Goal: Information Seeking & Learning: Learn about a topic

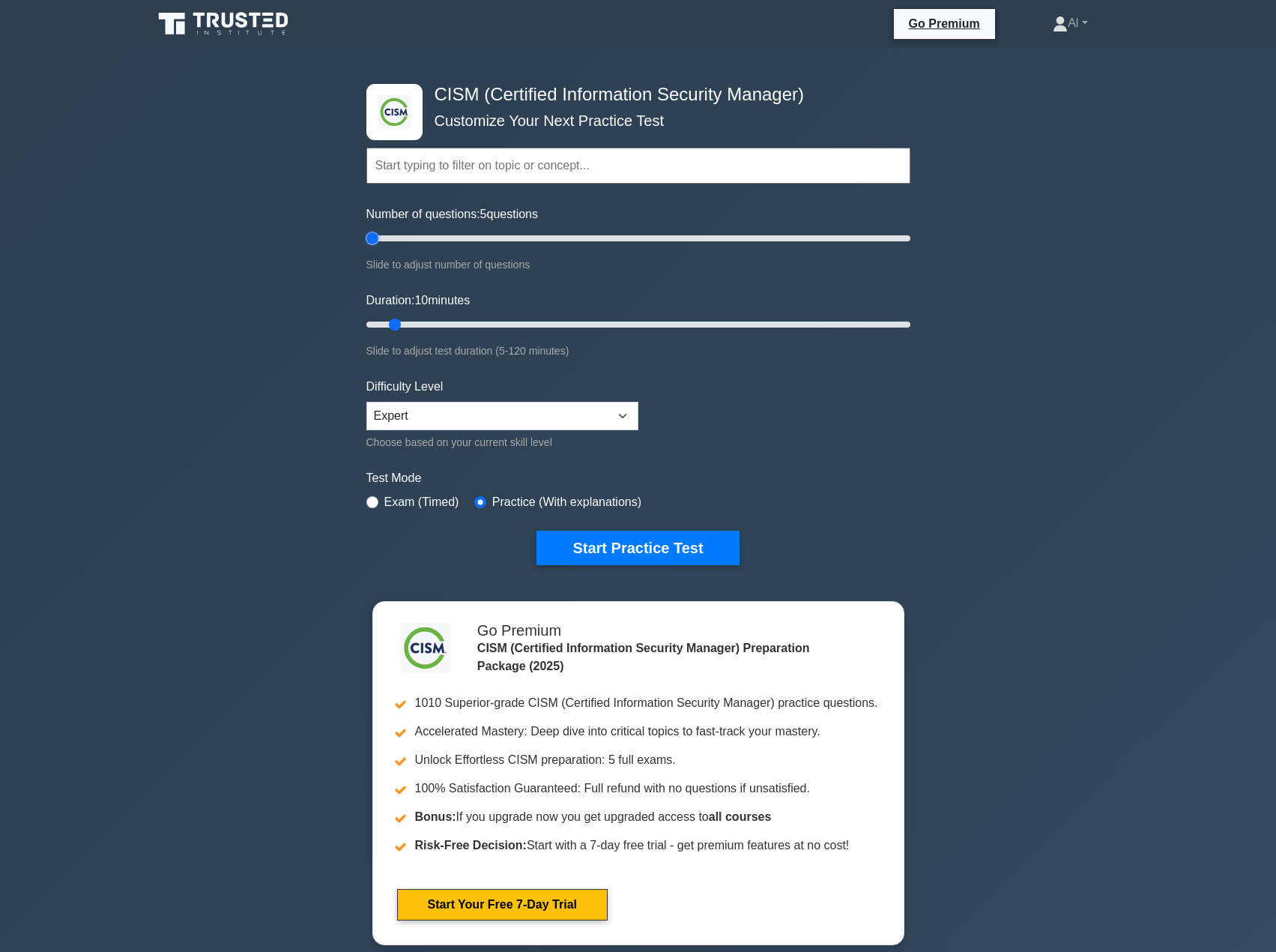
drag, startPoint x: 387, startPoint y: 237, endPoint x: 374, endPoint y: 238, distance: 13.0
type input "5"
click at [374, 238] on input "Number of questions: 5 questions" at bounding box center [638, 238] width 544 height 18
drag, startPoint x: 394, startPoint y: 324, endPoint x: 353, endPoint y: 330, distance: 41.4
type input "5"
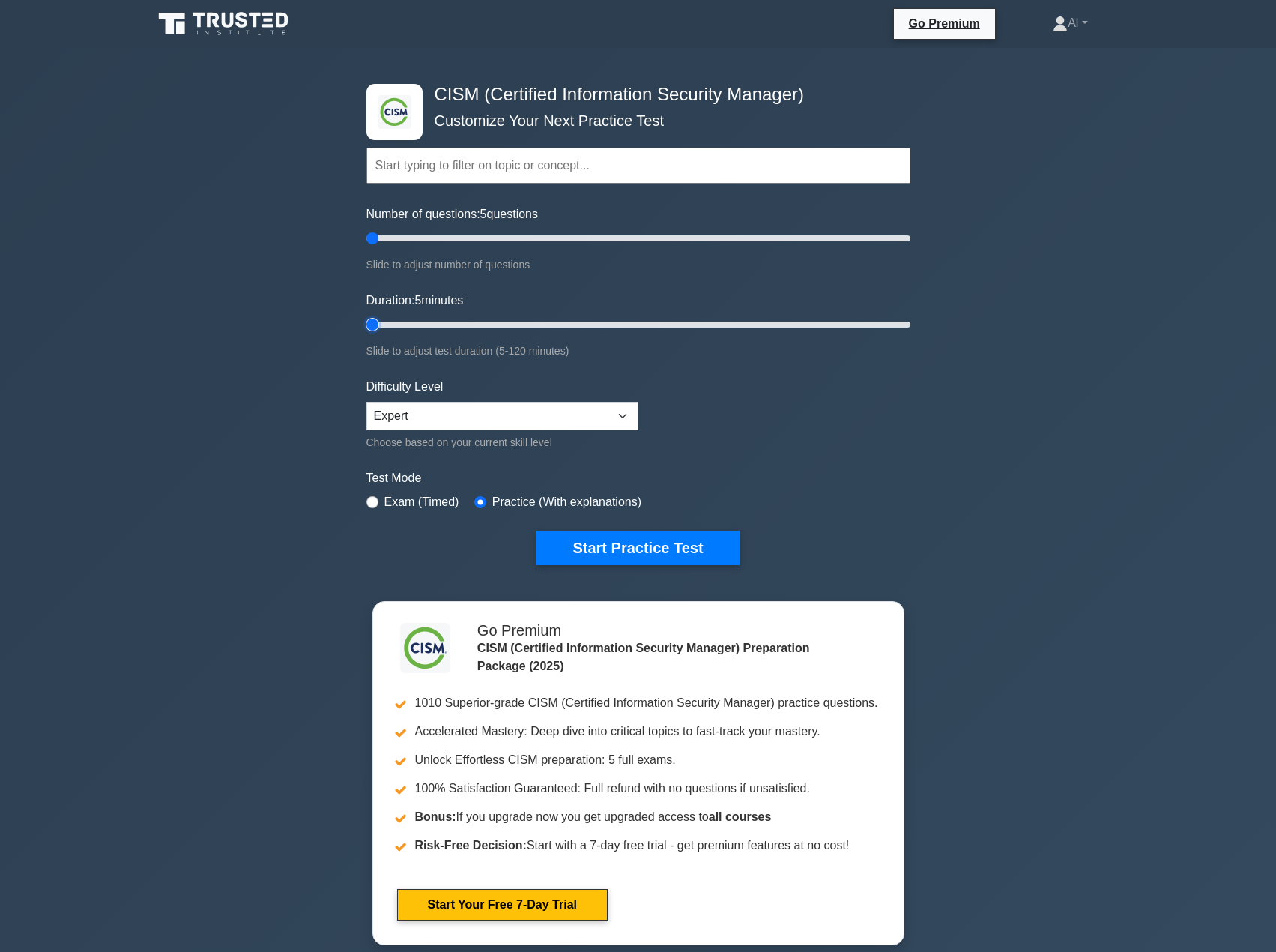
click at [367, 330] on input "Duration: 5 minutes" at bounding box center [638, 324] width 544 height 18
click at [571, 536] on button "Start Practice Test" at bounding box center [637, 548] width 203 height 35
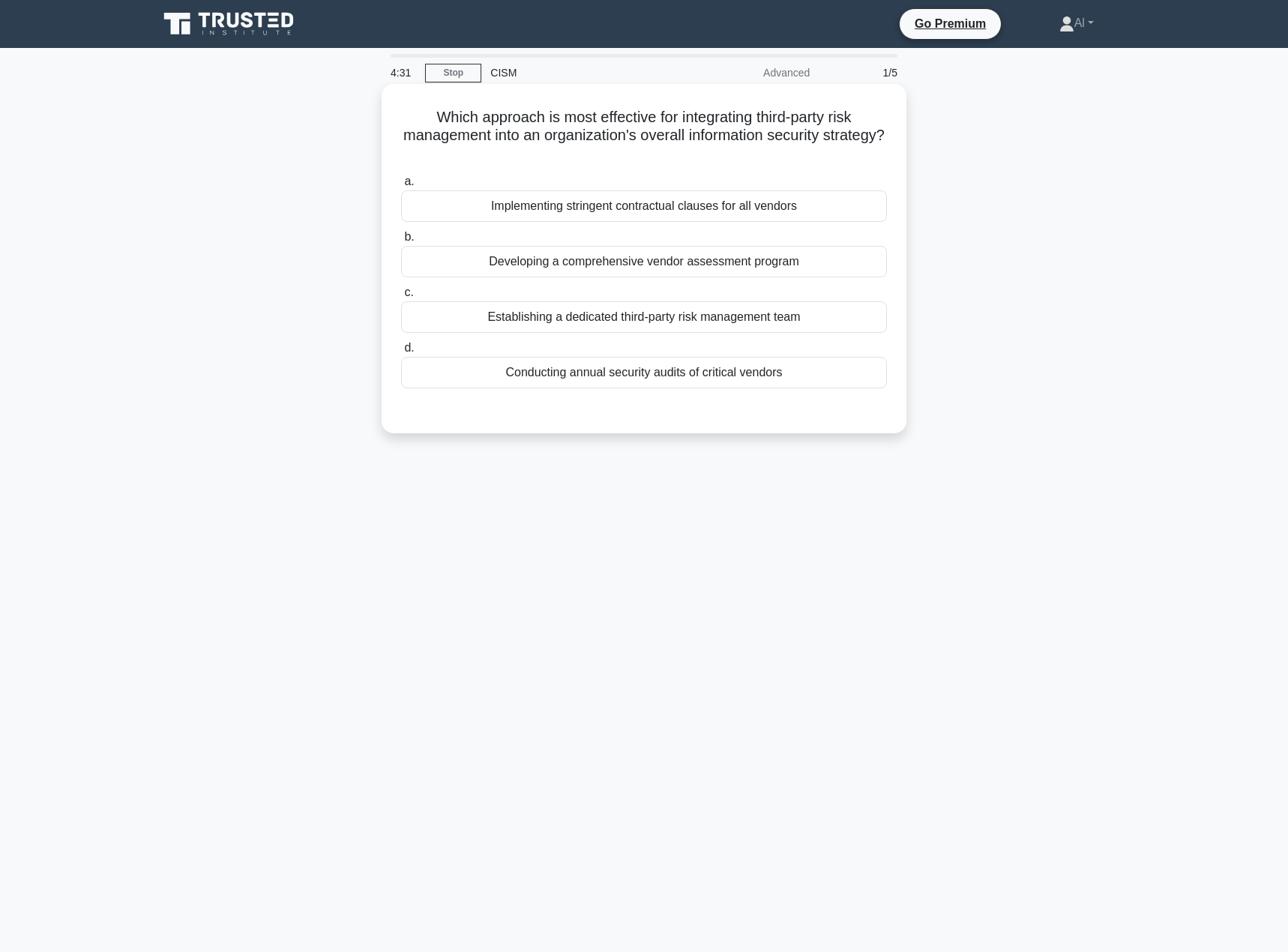
click at [599, 265] on div "Developing a comprehensive vendor assessment program" at bounding box center [643, 261] width 486 height 31
click at [401, 242] on input "b. Developing a comprehensive vendor assessment program" at bounding box center [401, 238] width 0 height 9
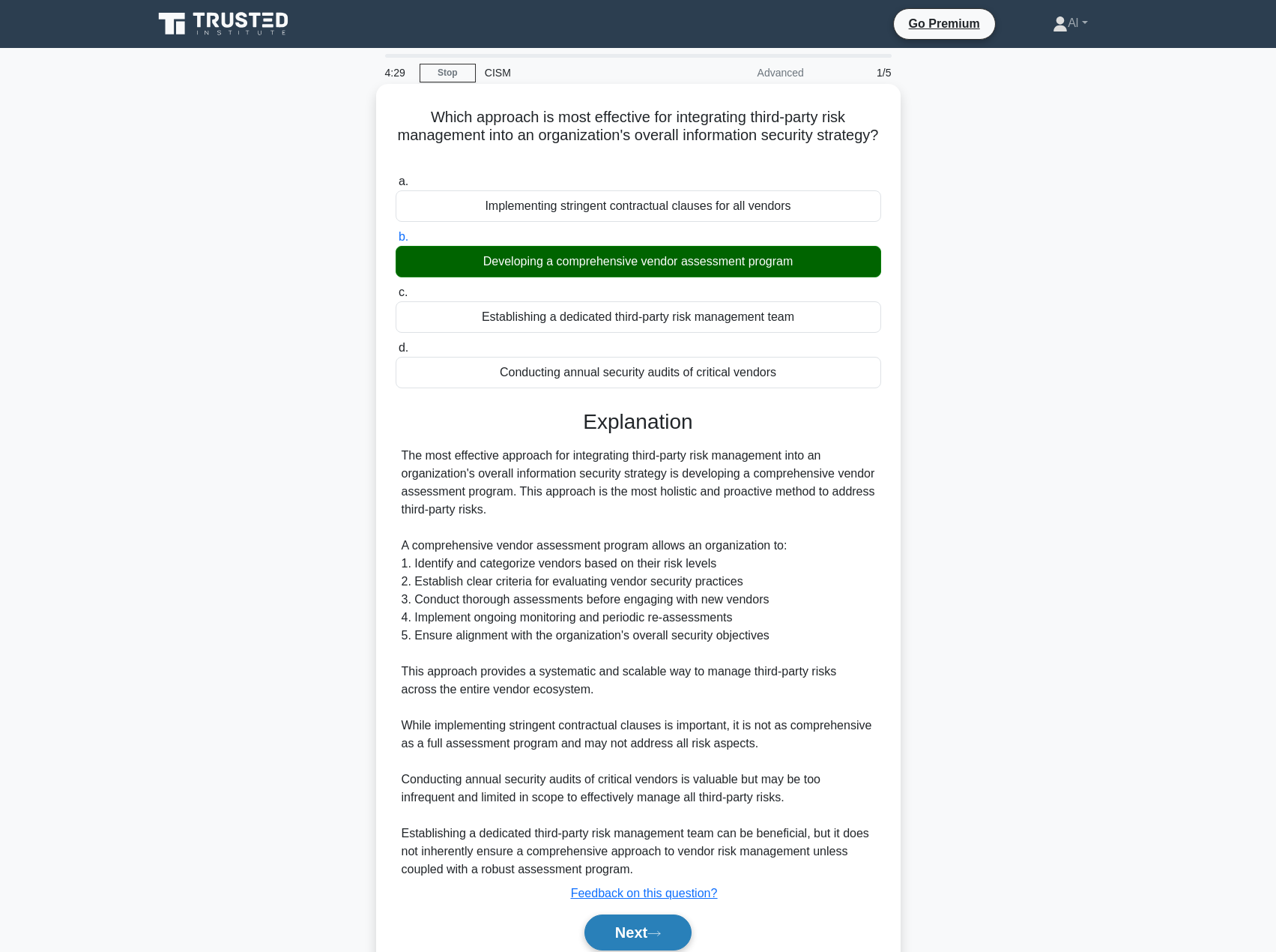
click at [591, 935] on button "Next" at bounding box center [638, 932] width 107 height 36
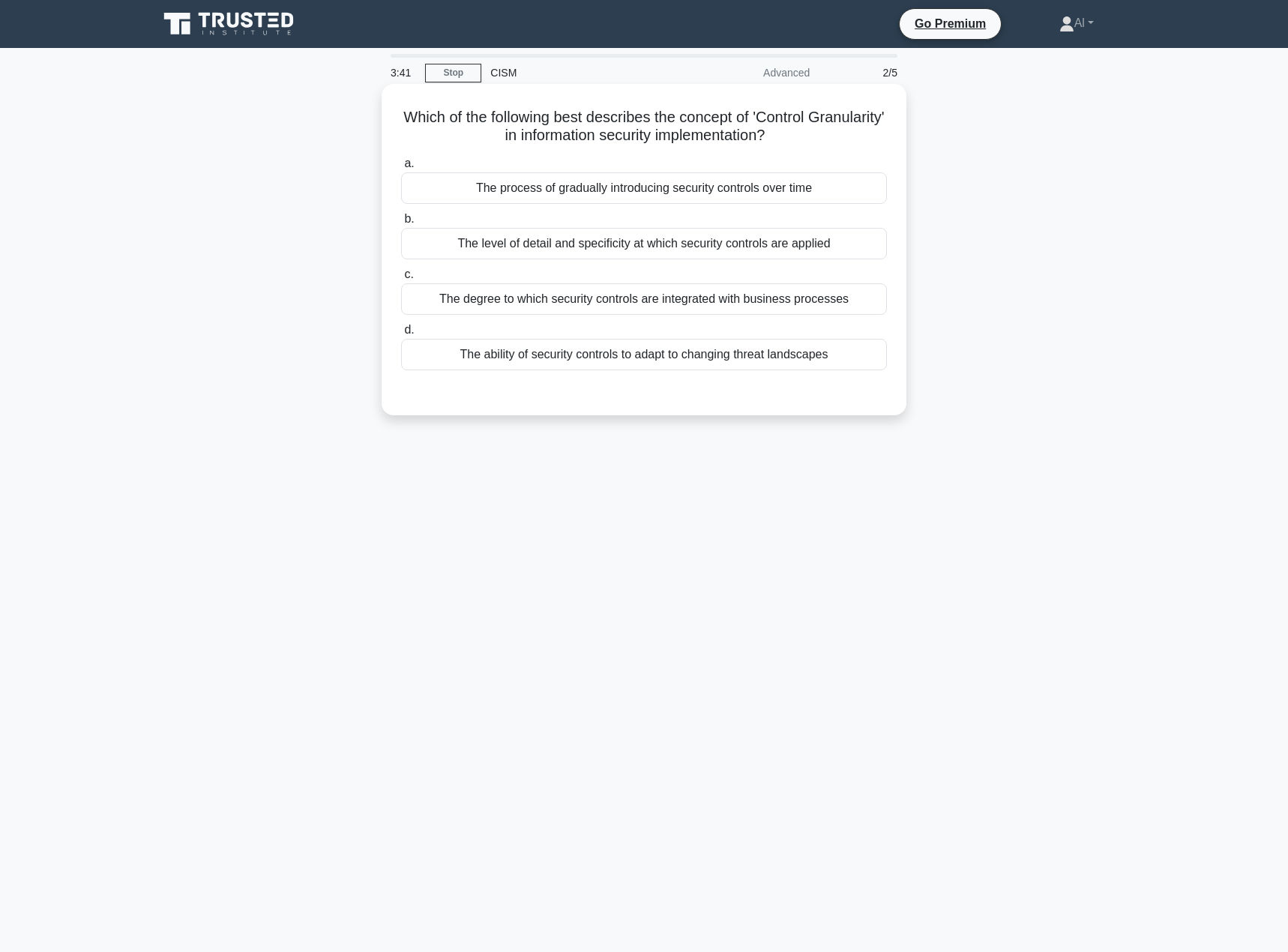
click at [544, 359] on div "The ability of security controls to adapt to changing threat landscapes" at bounding box center [643, 353] width 486 height 31
click at [401, 335] on input "d. The ability of security controls to adapt to changing threat landscapes" at bounding box center [401, 330] width 0 height 9
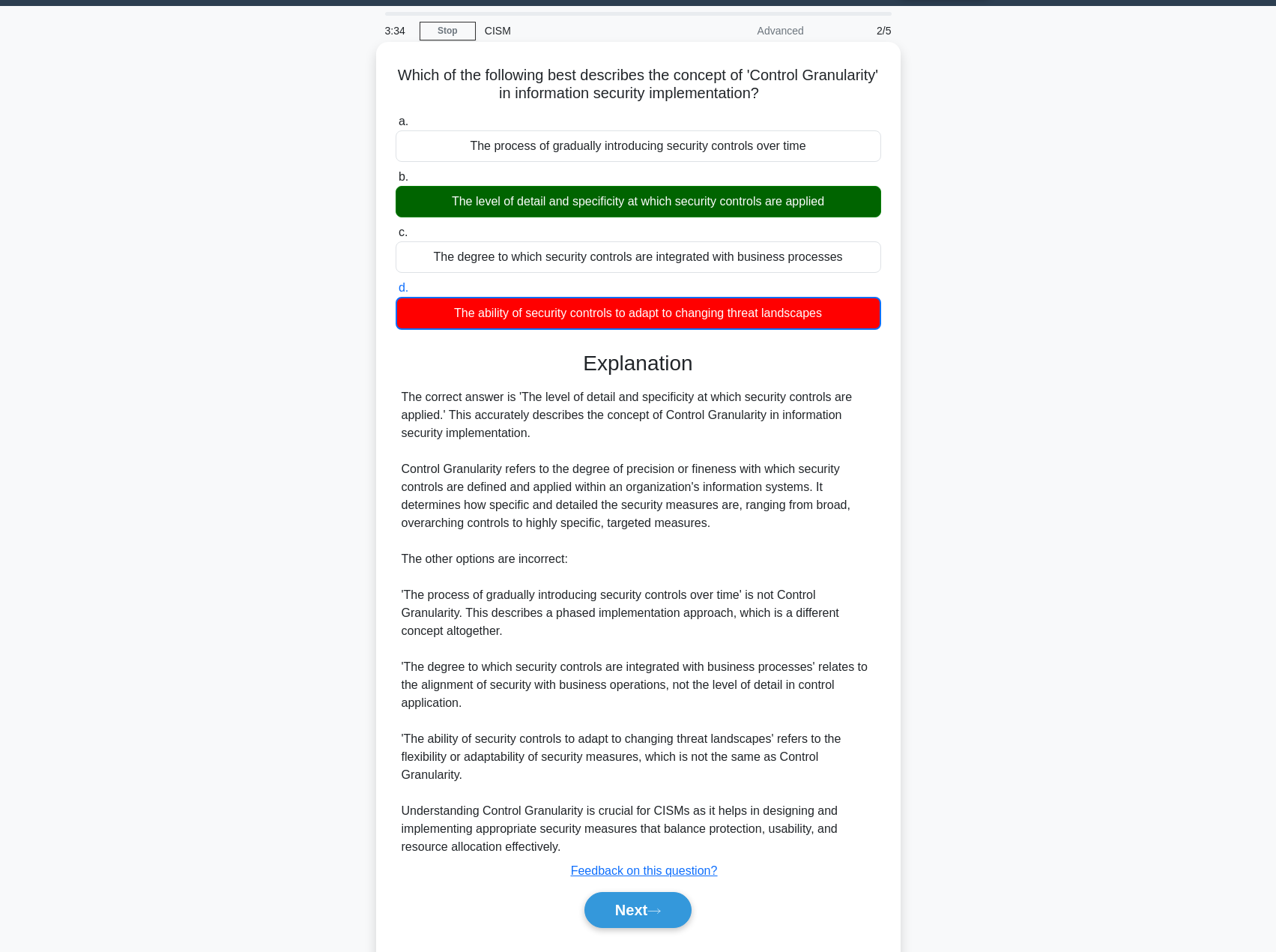
scroll to position [82, 0]
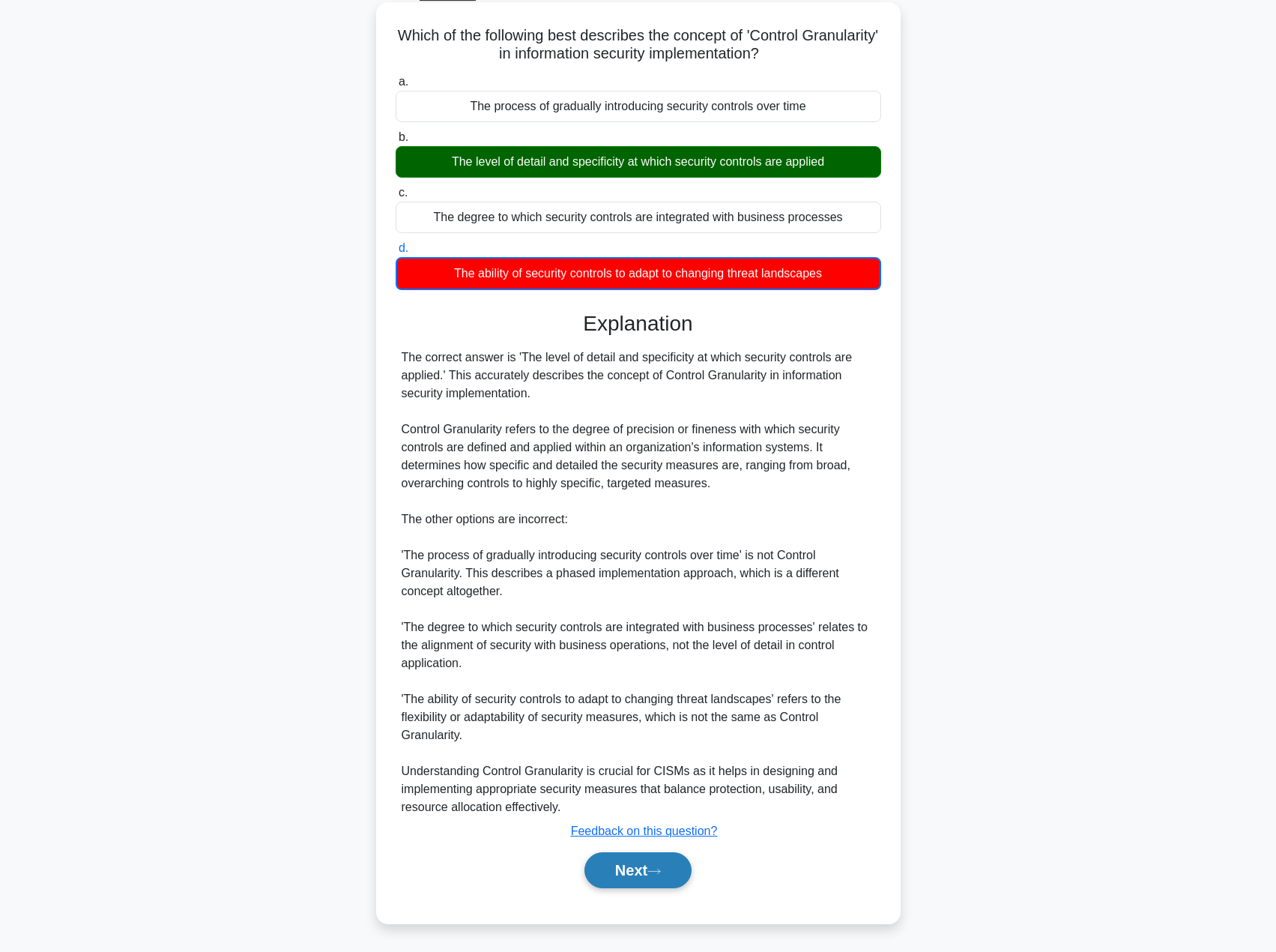
click at [602, 869] on button "Next" at bounding box center [638, 870] width 107 height 36
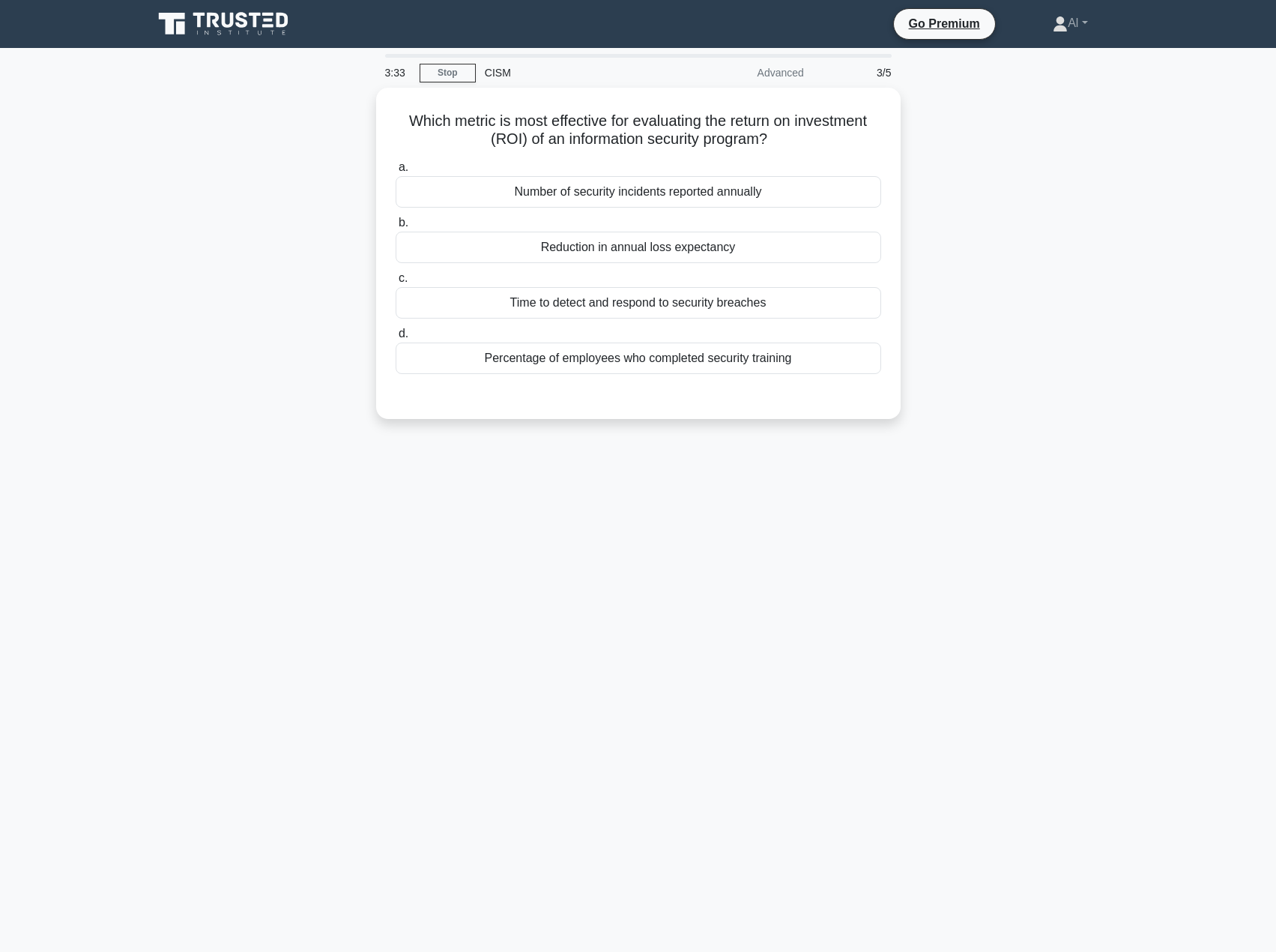
scroll to position [0, 0]
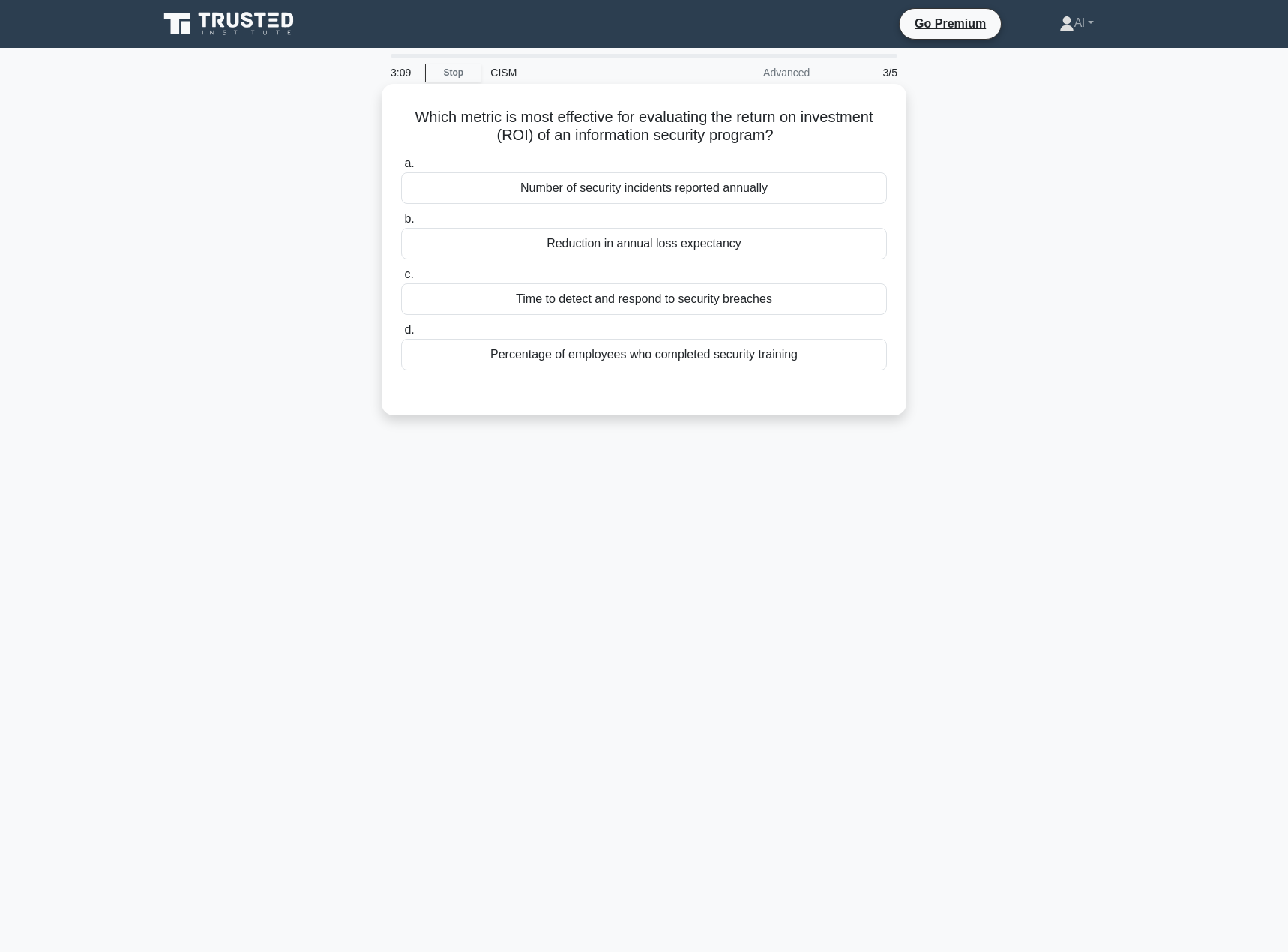
click at [649, 302] on div "Time to detect and respond to security breaches" at bounding box center [643, 299] width 486 height 31
click at [401, 280] on input "c. Time to detect and respond to security breaches" at bounding box center [401, 274] width 0 height 9
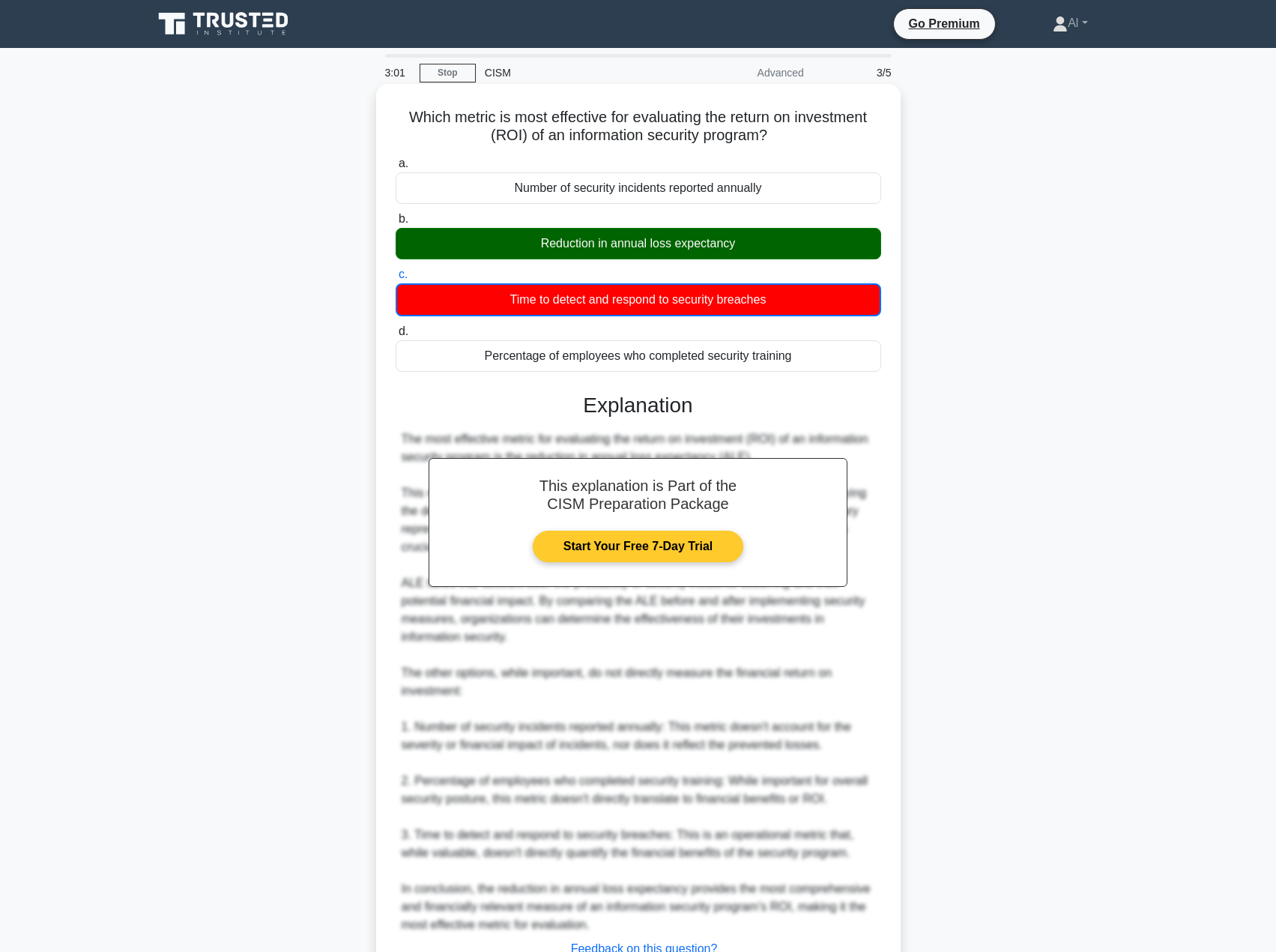
scroll to position [119, 0]
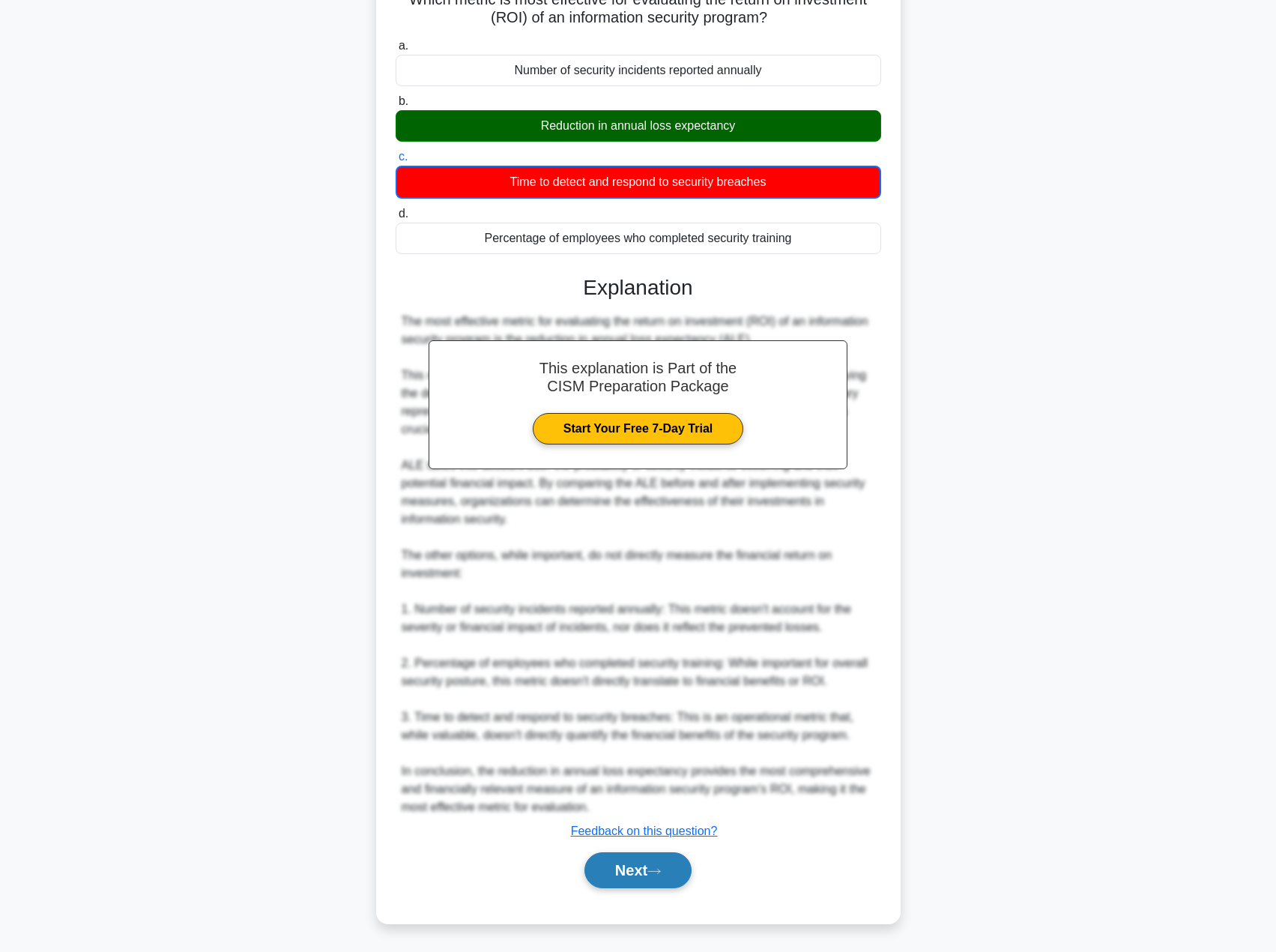
click at [629, 865] on button "Next" at bounding box center [638, 870] width 107 height 36
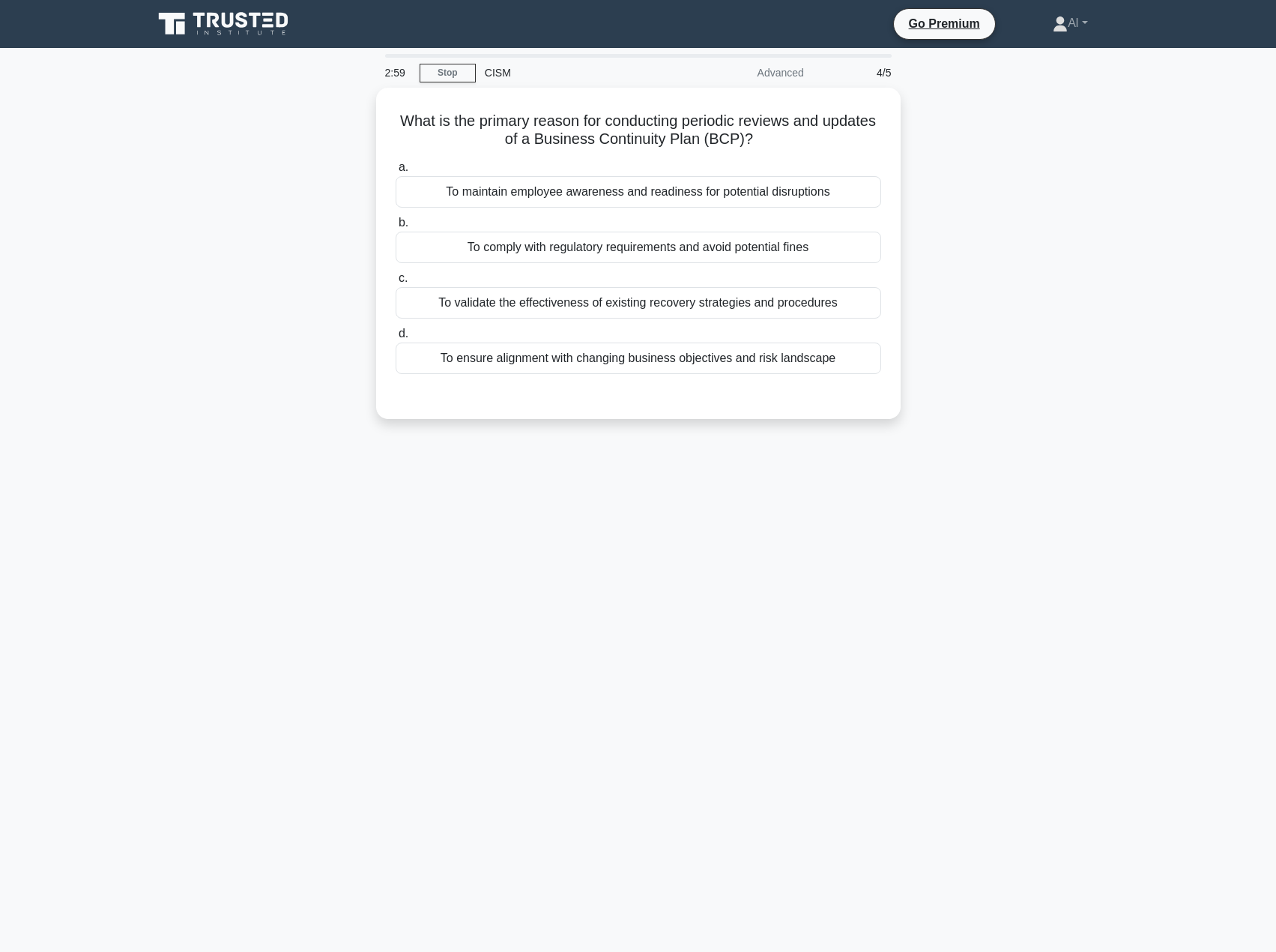
scroll to position [0, 0]
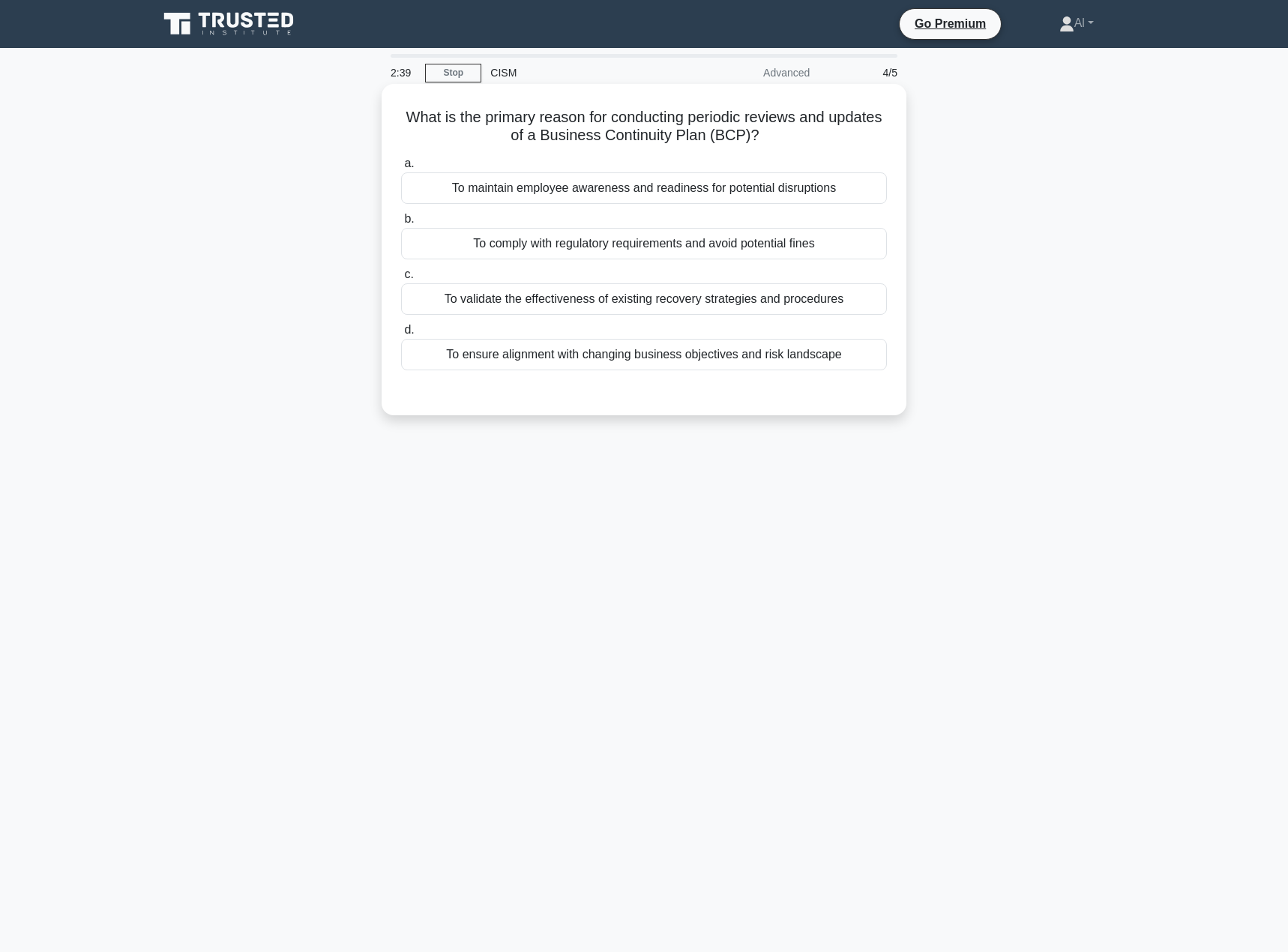
click at [629, 361] on div "To ensure alignment with changing business objectives and risk landscape" at bounding box center [643, 353] width 486 height 31
click at [401, 335] on input "d. To ensure alignment with changing business objectives and risk landscape" at bounding box center [401, 330] width 0 height 9
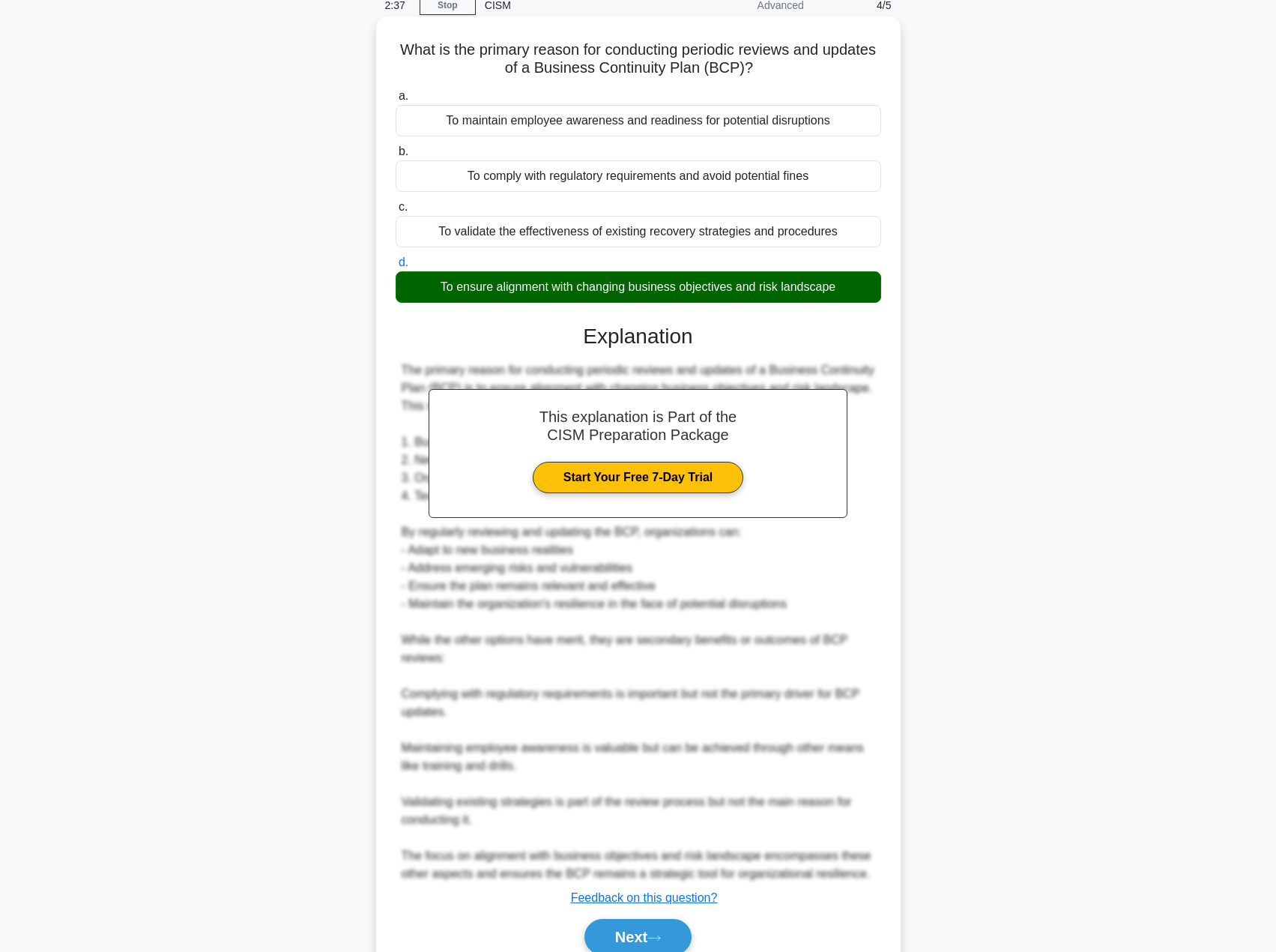
scroll to position [135, 0]
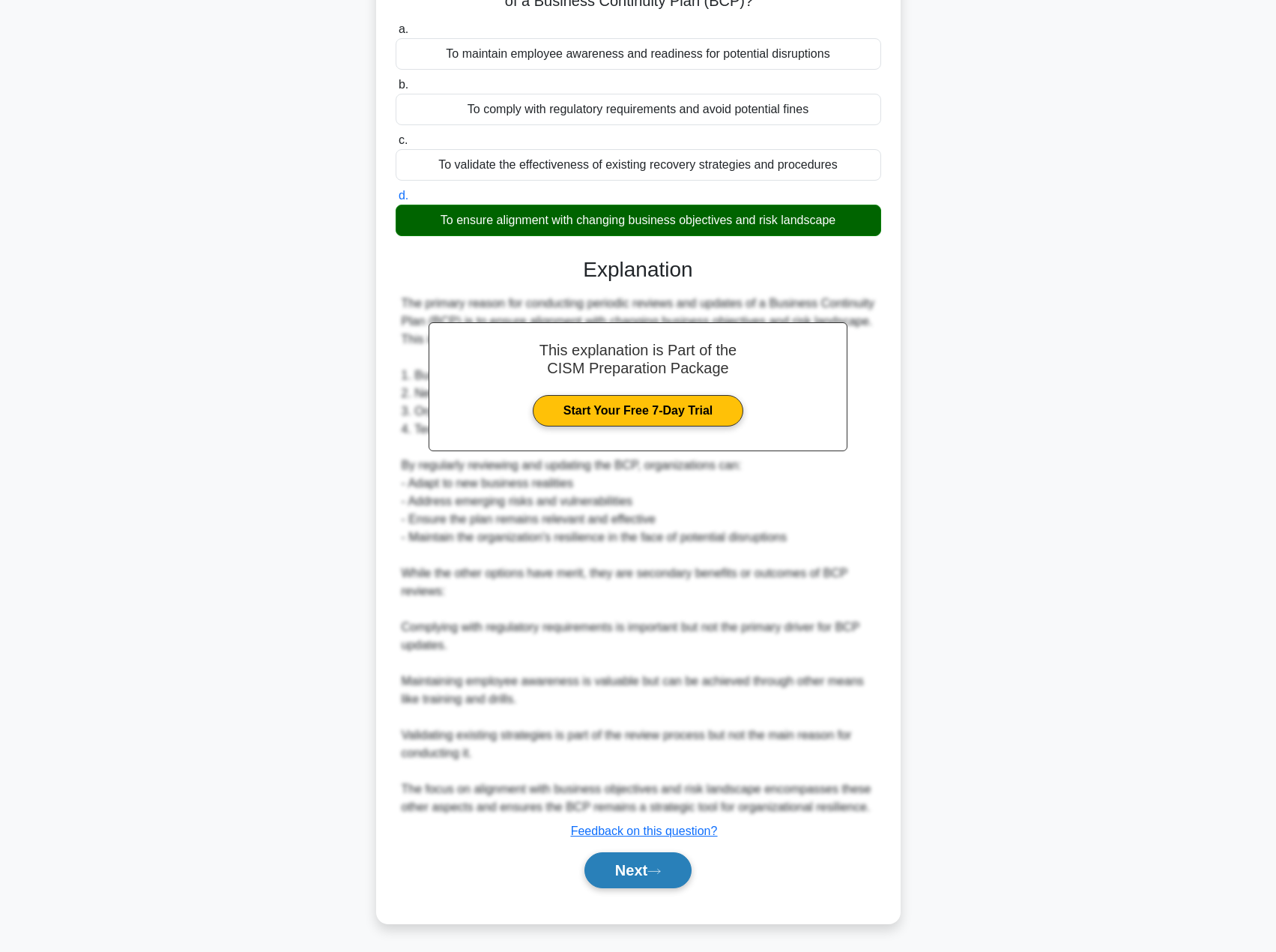
click at [638, 870] on button "Next" at bounding box center [638, 870] width 107 height 36
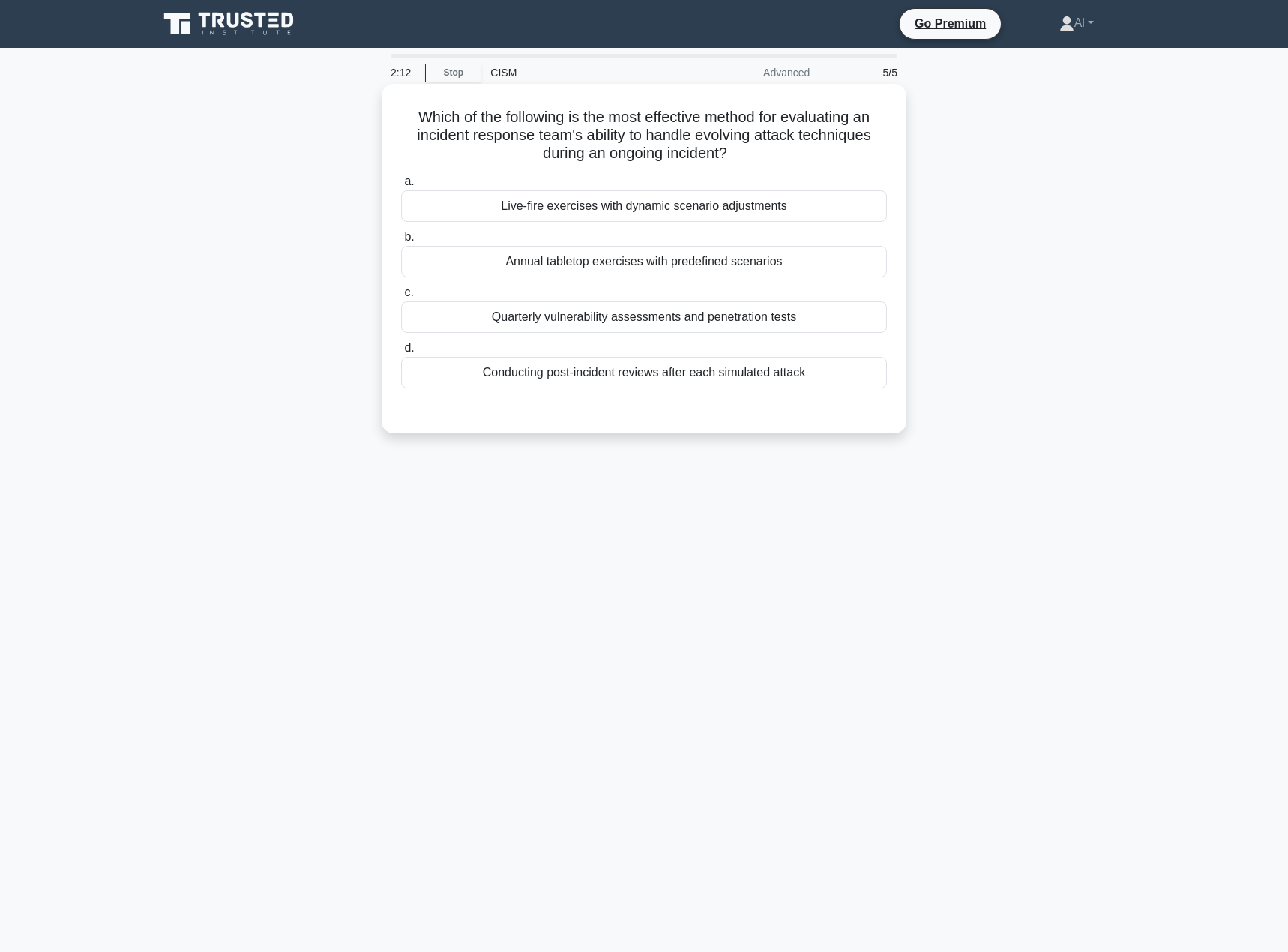
click at [624, 262] on div "Annual tabletop exercises with predefined scenarios" at bounding box center [643, 261] width 486 height 31
click at [401, 242] on input "b. Annual tabletop exercises with predefined scenarios" at bounding box center [401, 238] width 0 height 9
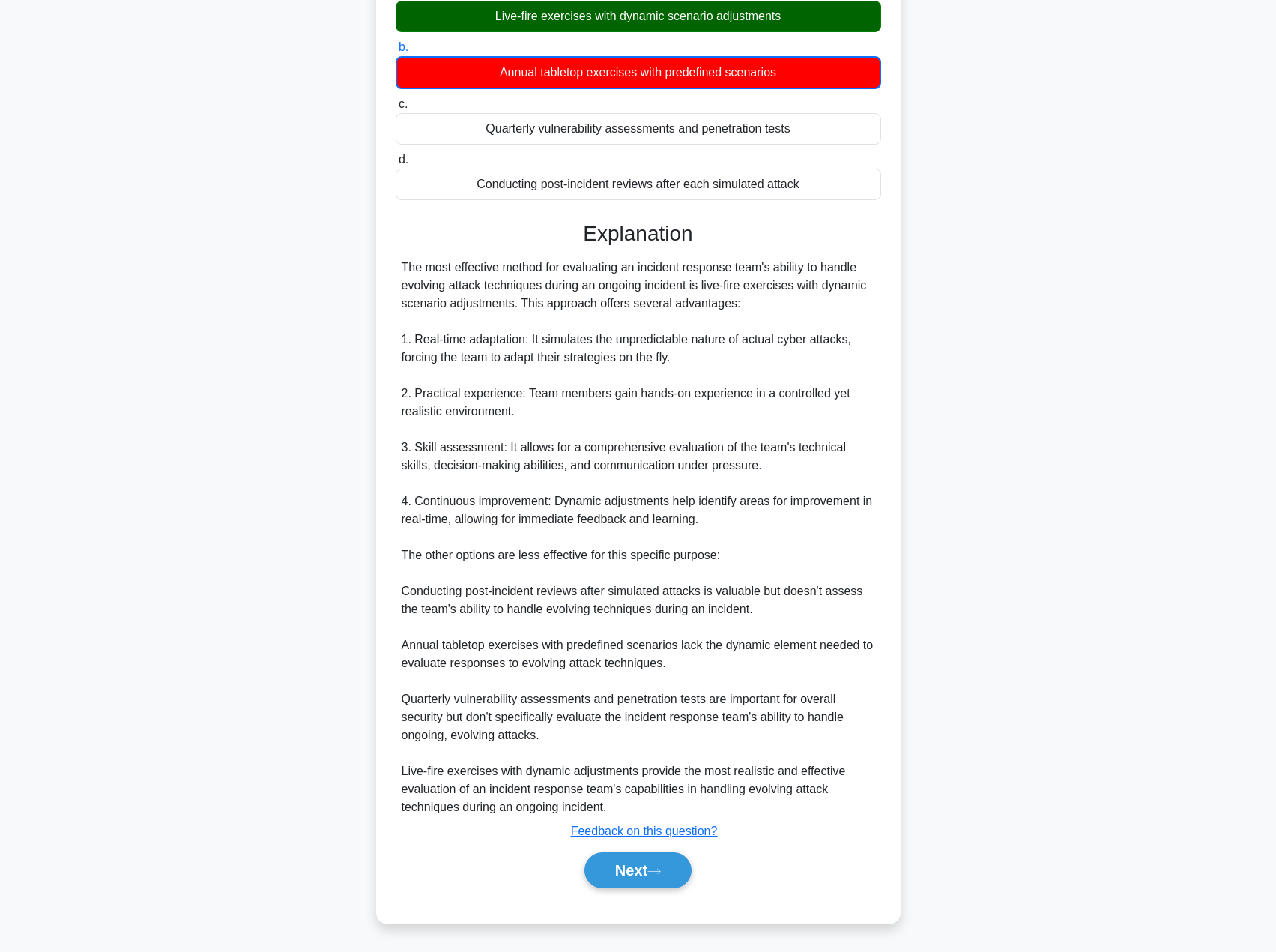
scroll to position [190, 0]
click at [604, 862] on button "Next" at bounding box center [638, 870] width 107 height 36
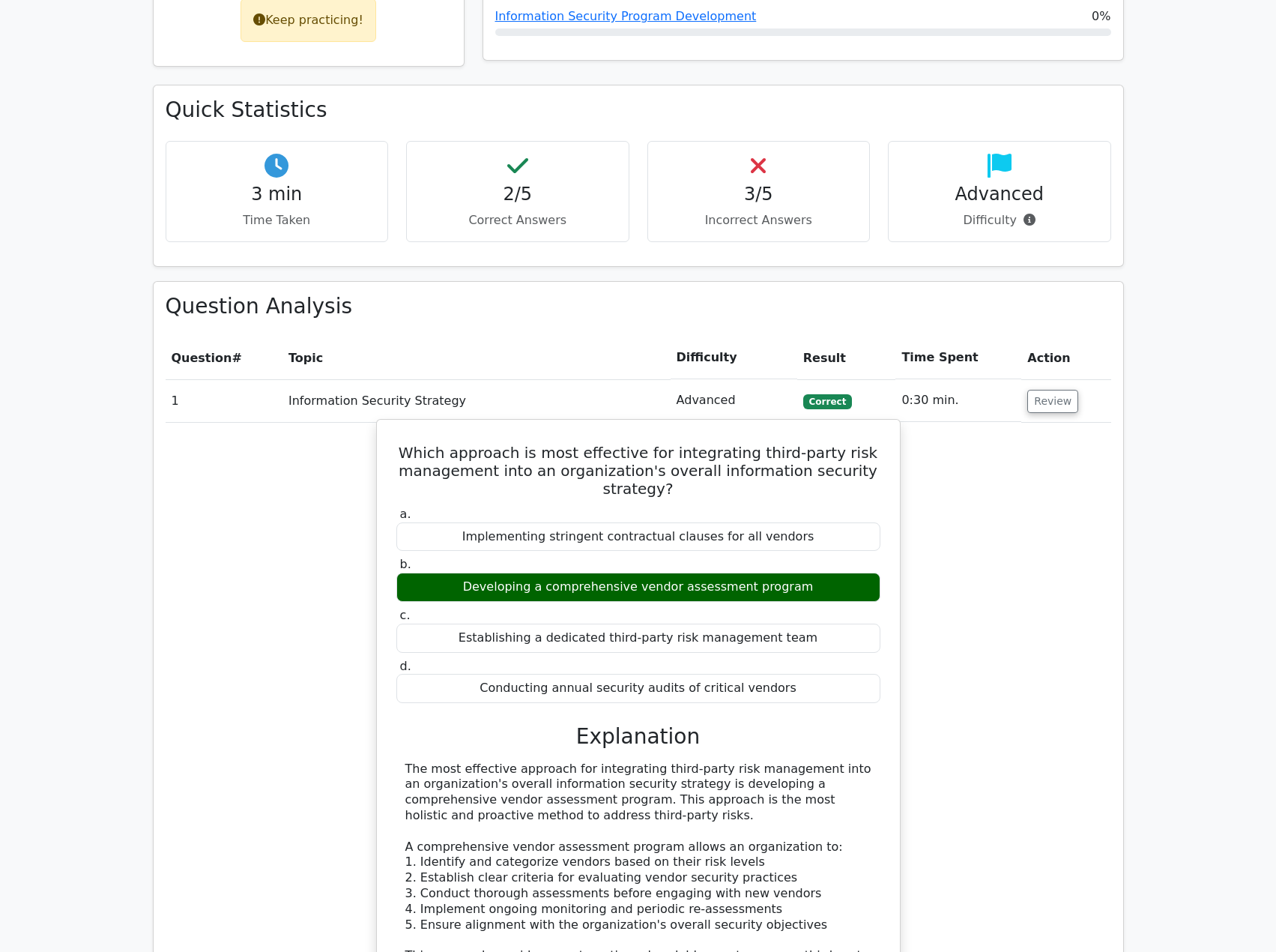
scroll to position [825, 0]
